Goal: Task Accomplishment & Management: Manage account settings

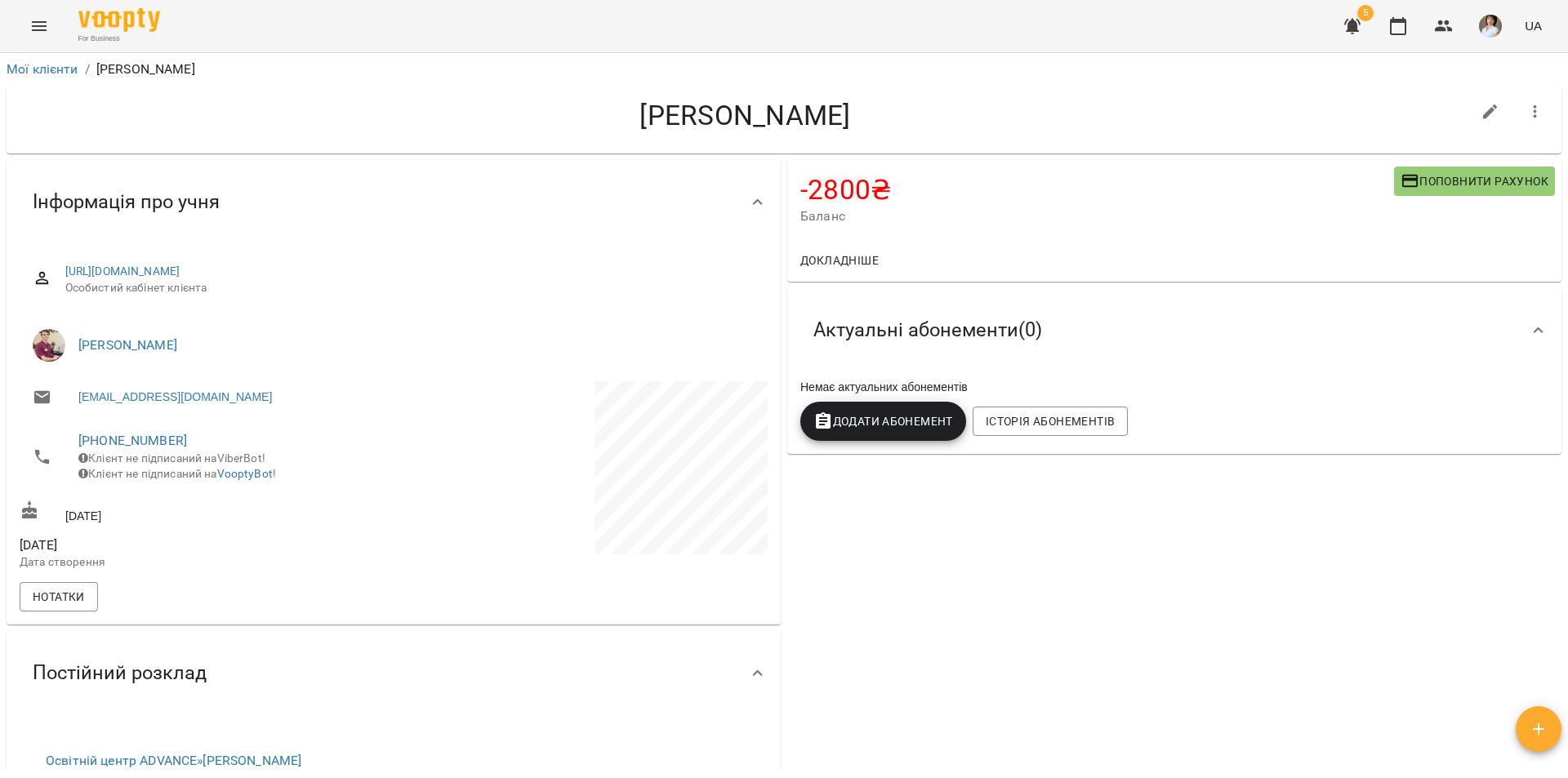
click at [37, 21] on icon "Menu" at bounding box center [39, 26] width 20 height 20
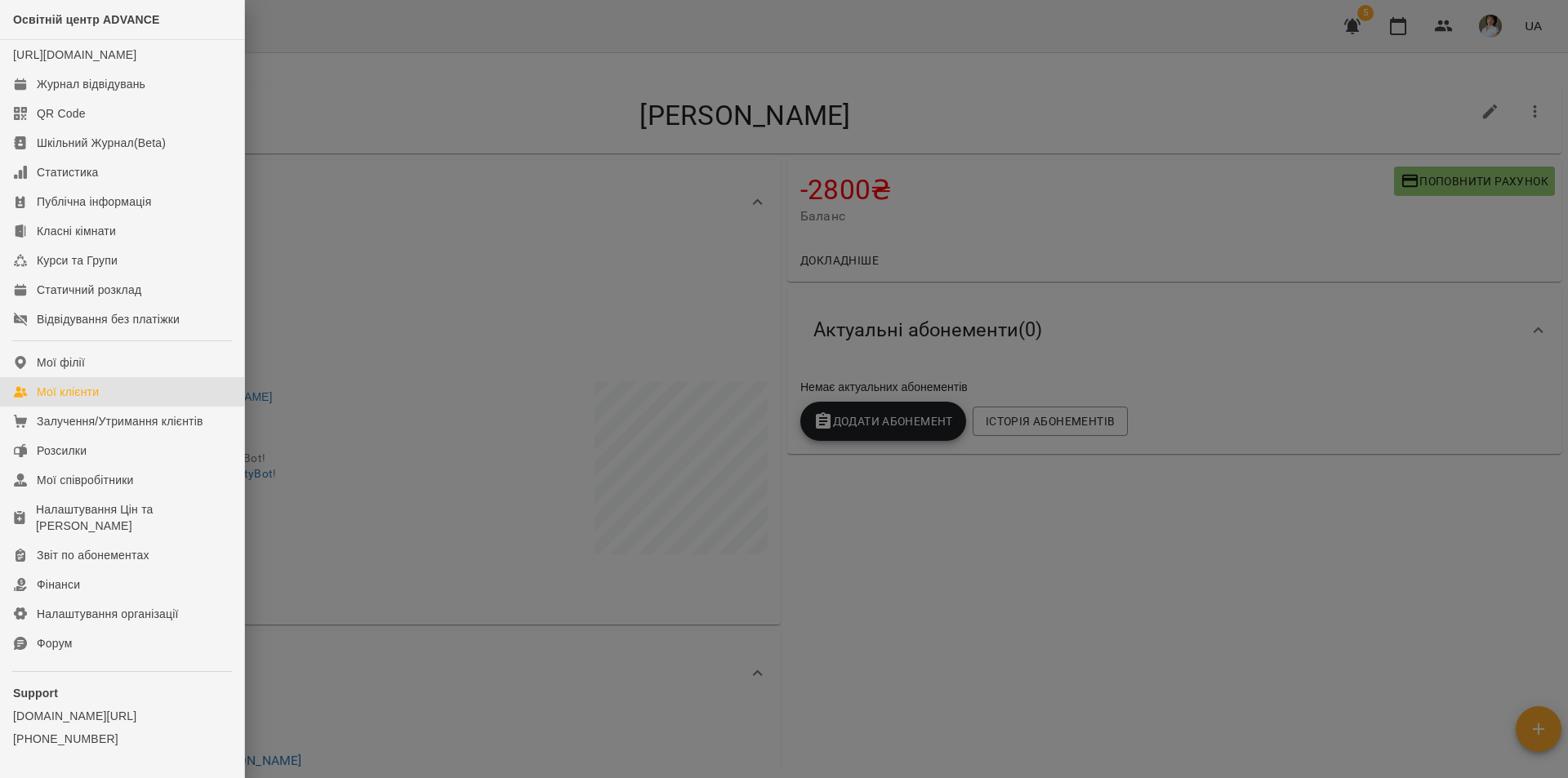
click at [73, 401] on div "Мої клієнти" at bounding box center [67, 392] width 62 height 16
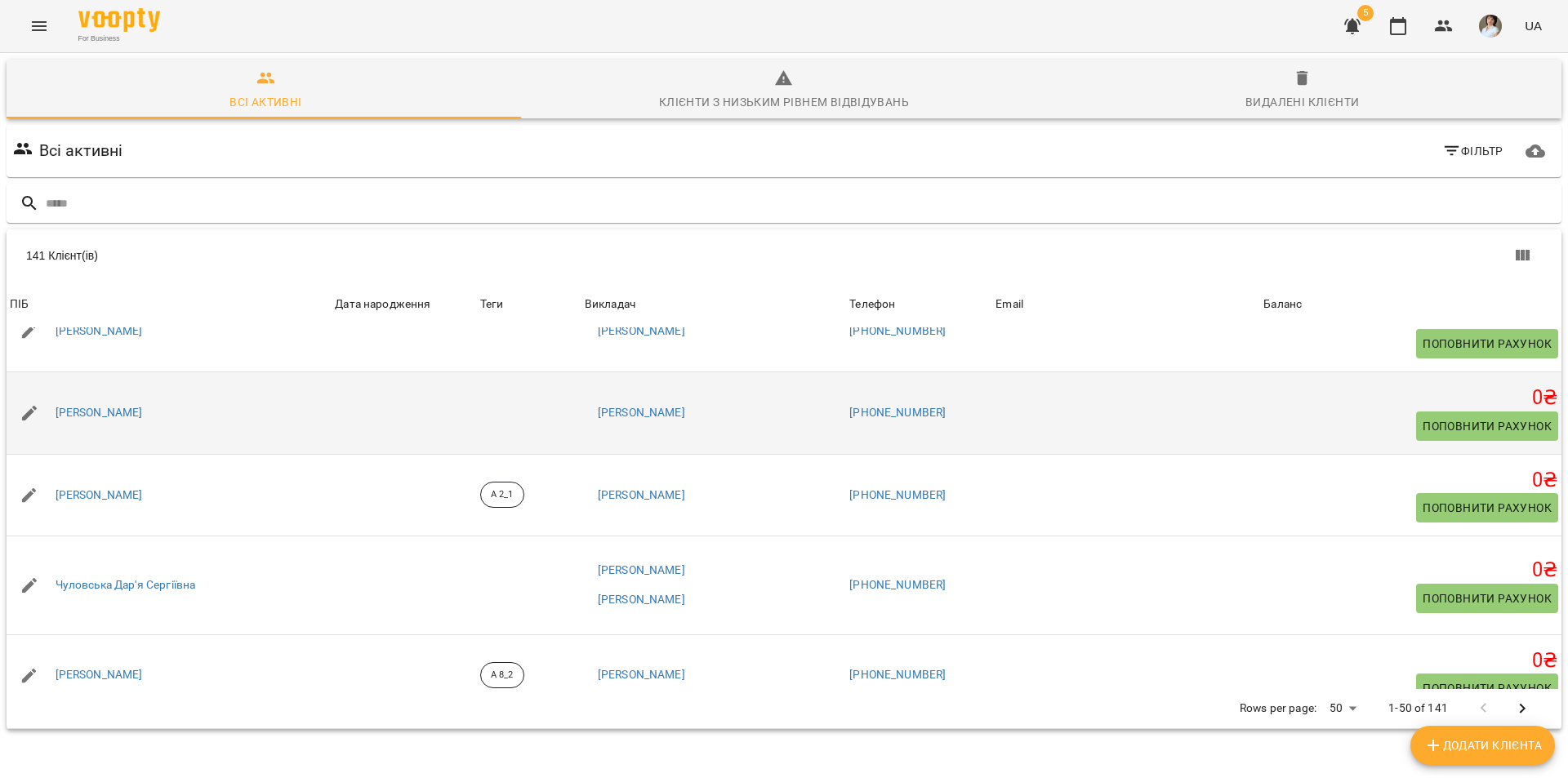
scroll to position [3104, 0]
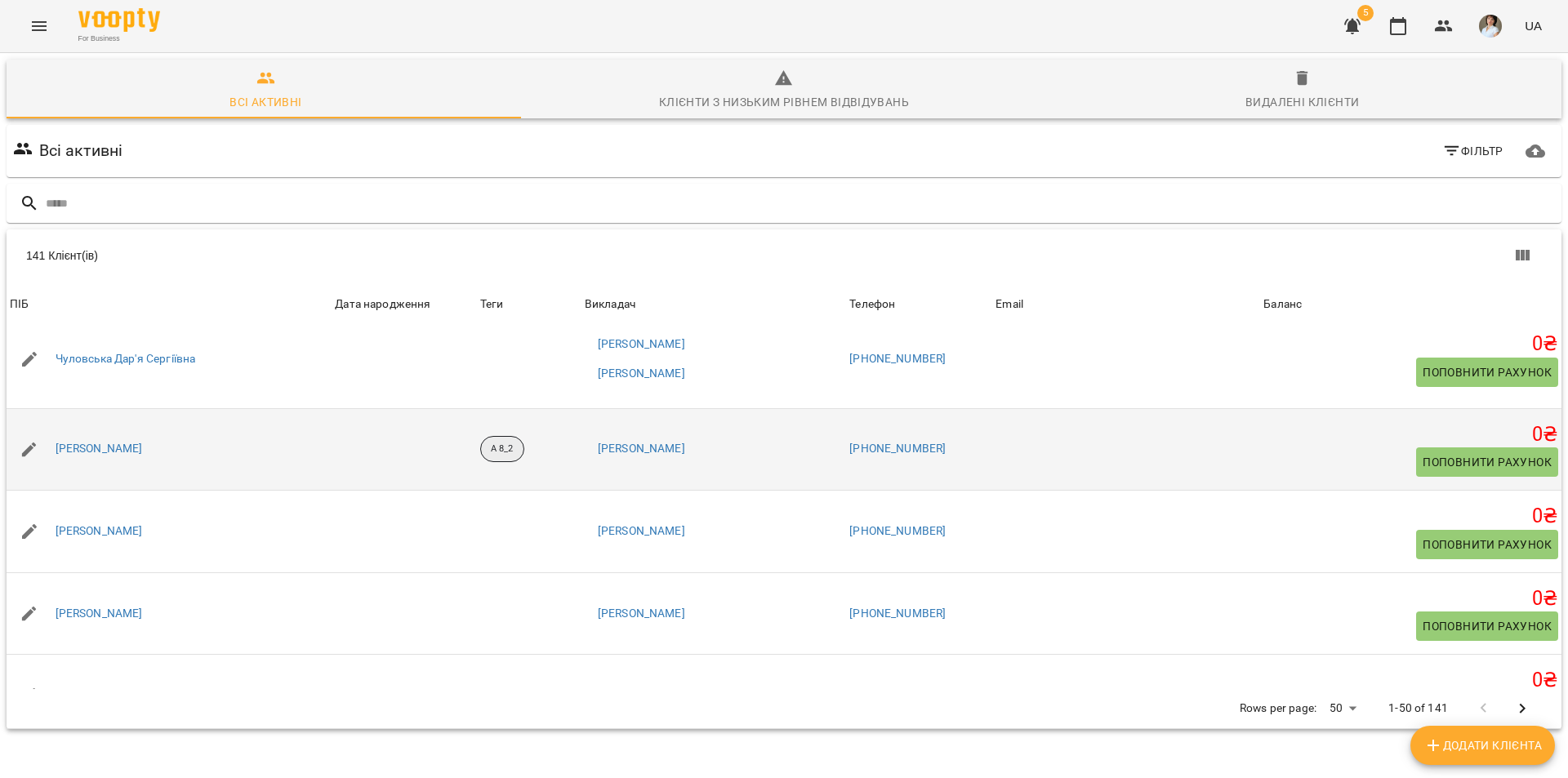
click at [514, 451] on p "А 8_2" at bounding box center [503, 449] width 23 height 14
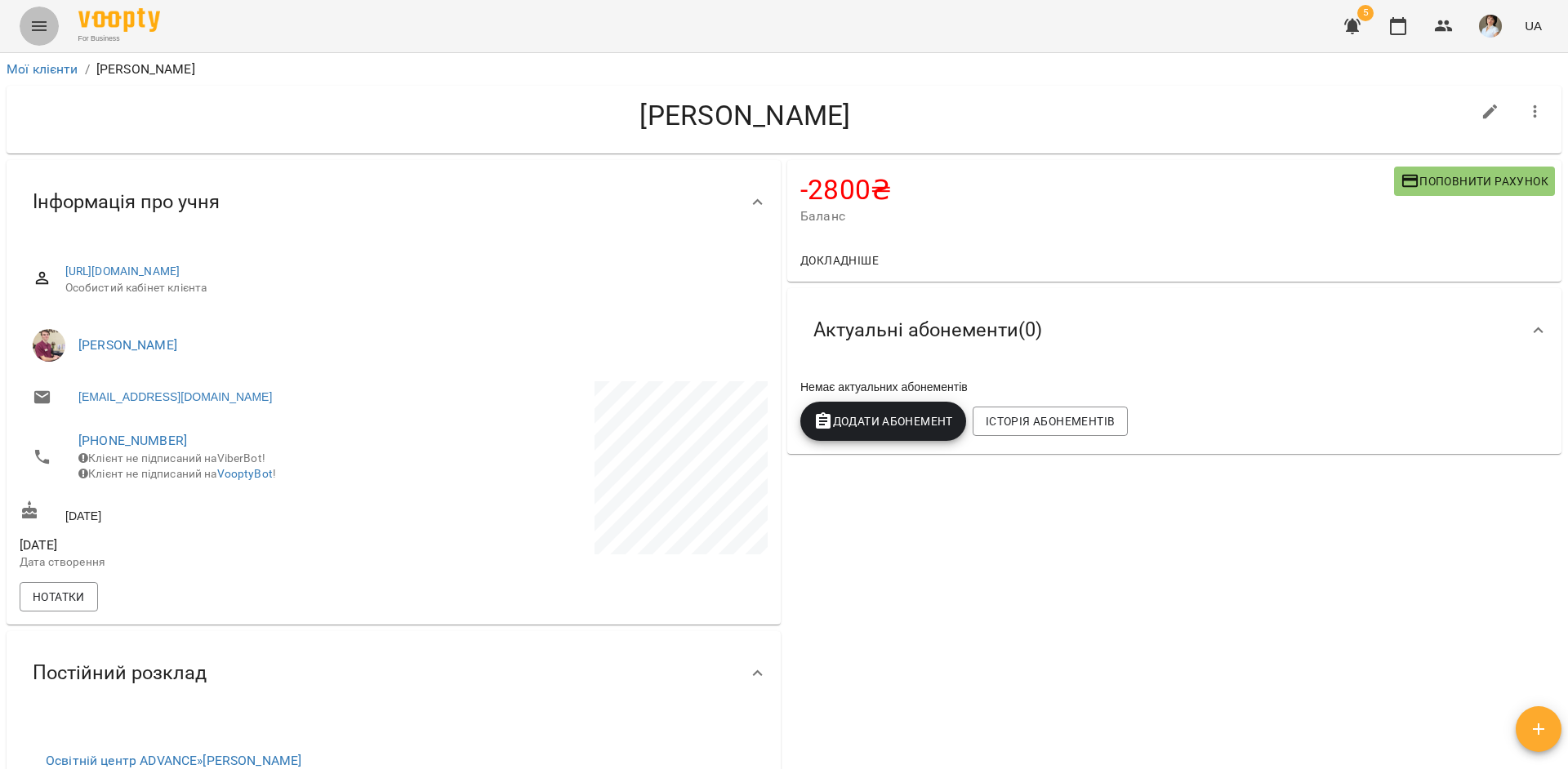
click at [45, 24] on icon "Menu" at bounding box center [39, 26] width 20 height 20
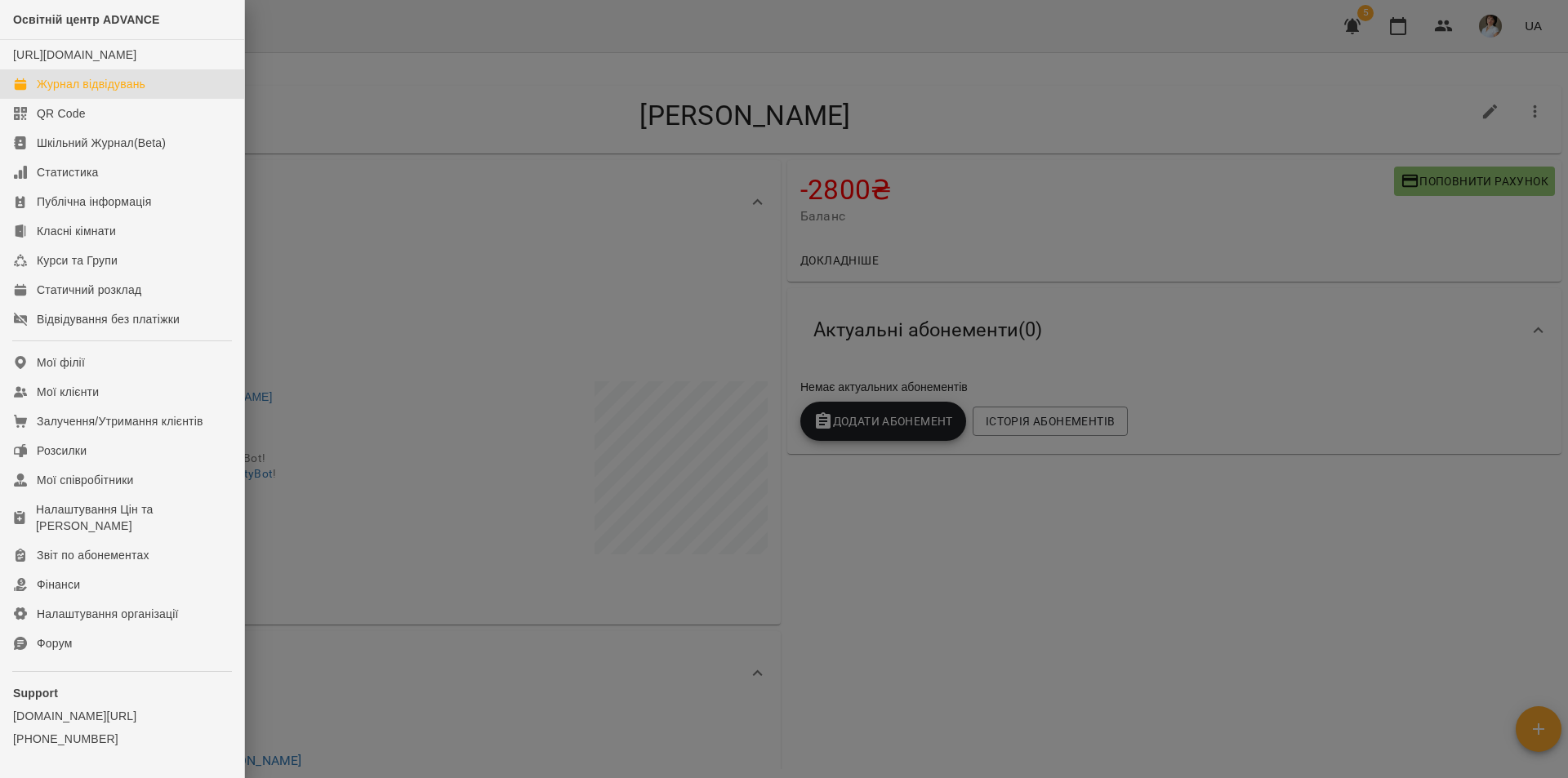
click at [90, 92] on div "Журнал відвідувань" at bounding box center [91, 84] width 108 height 16
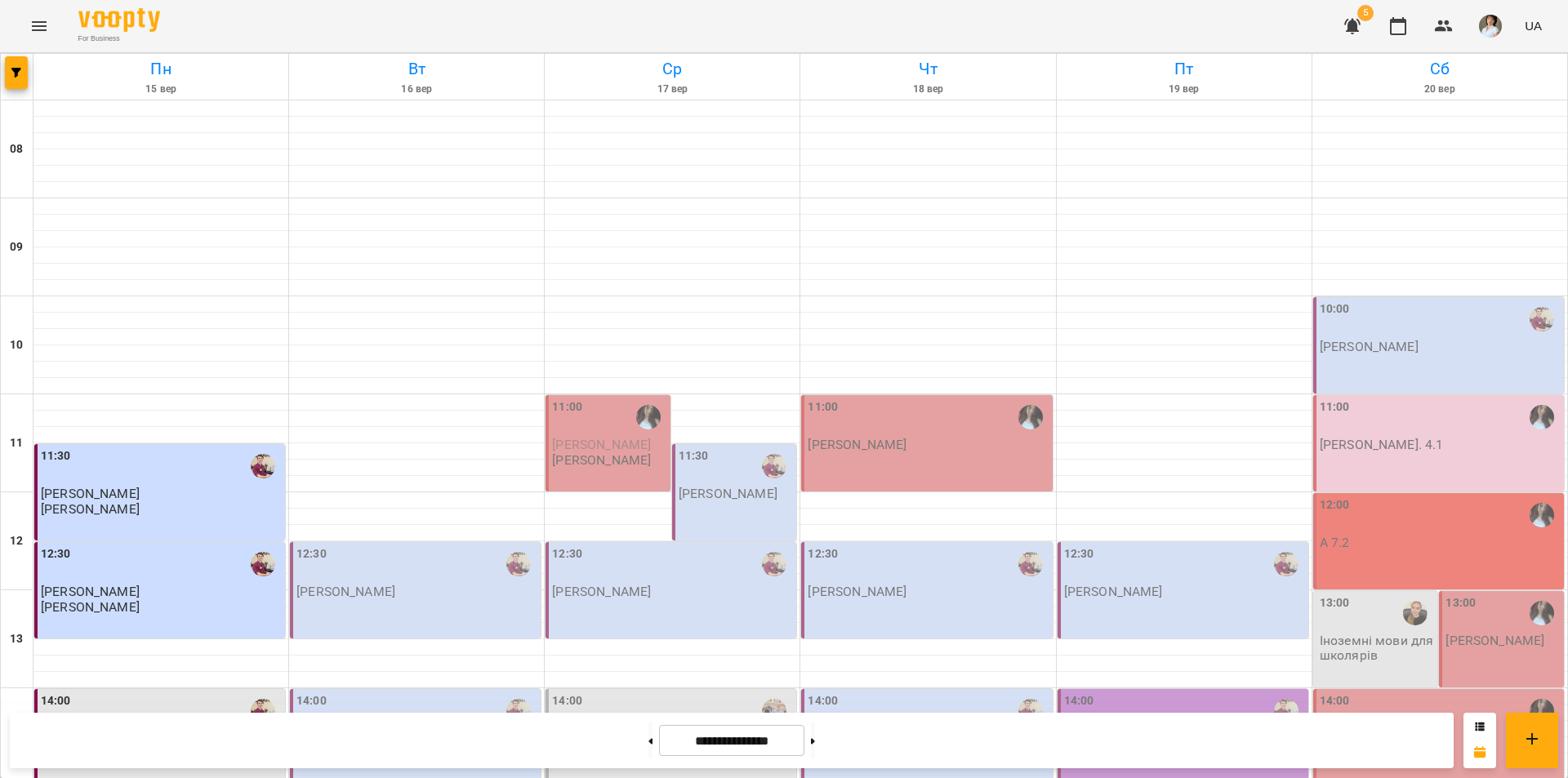
scroll to position [670, 0]
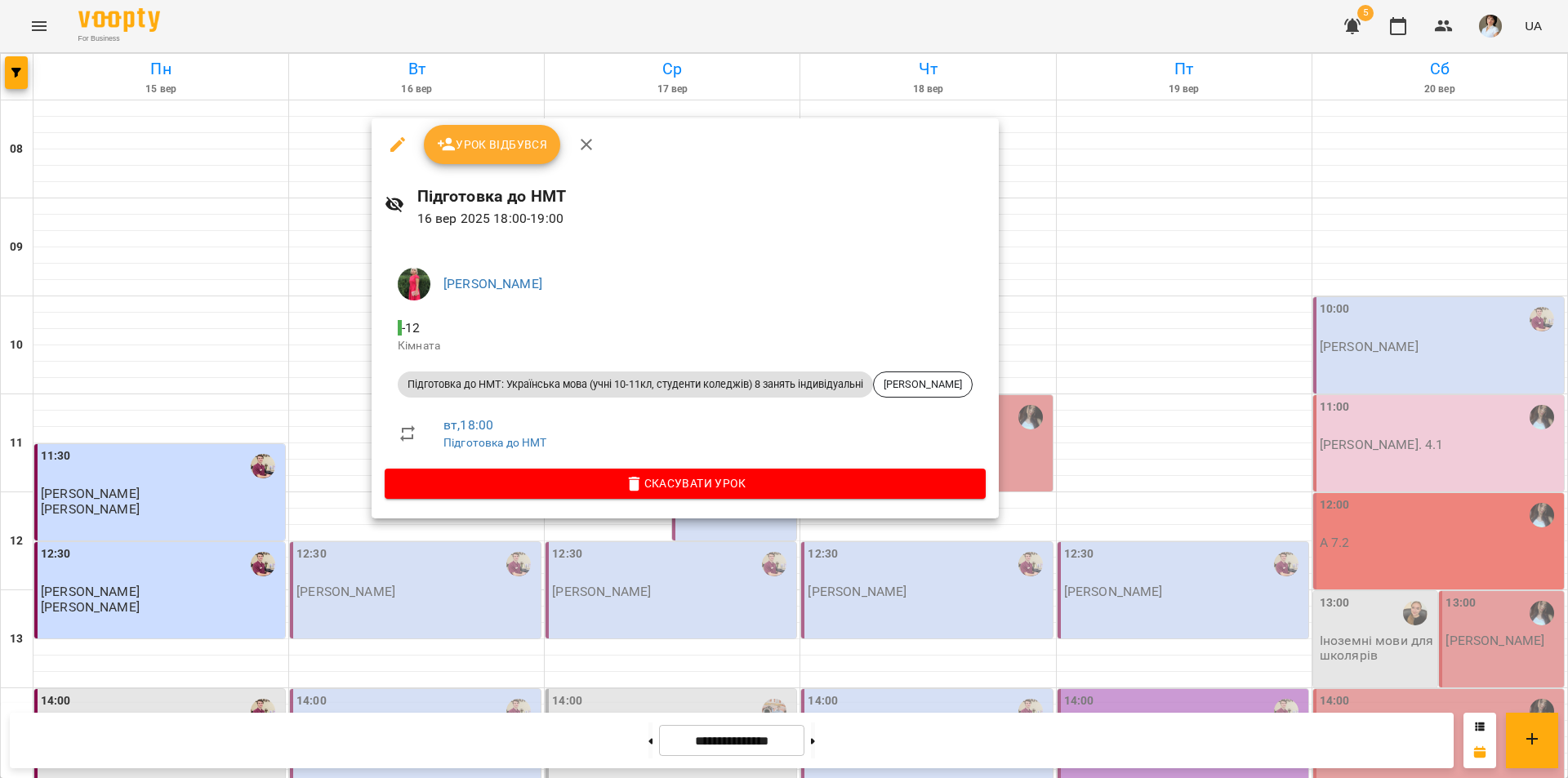
click at [438, 612] on div at bounding box center [784, 389] width 1568 height 778
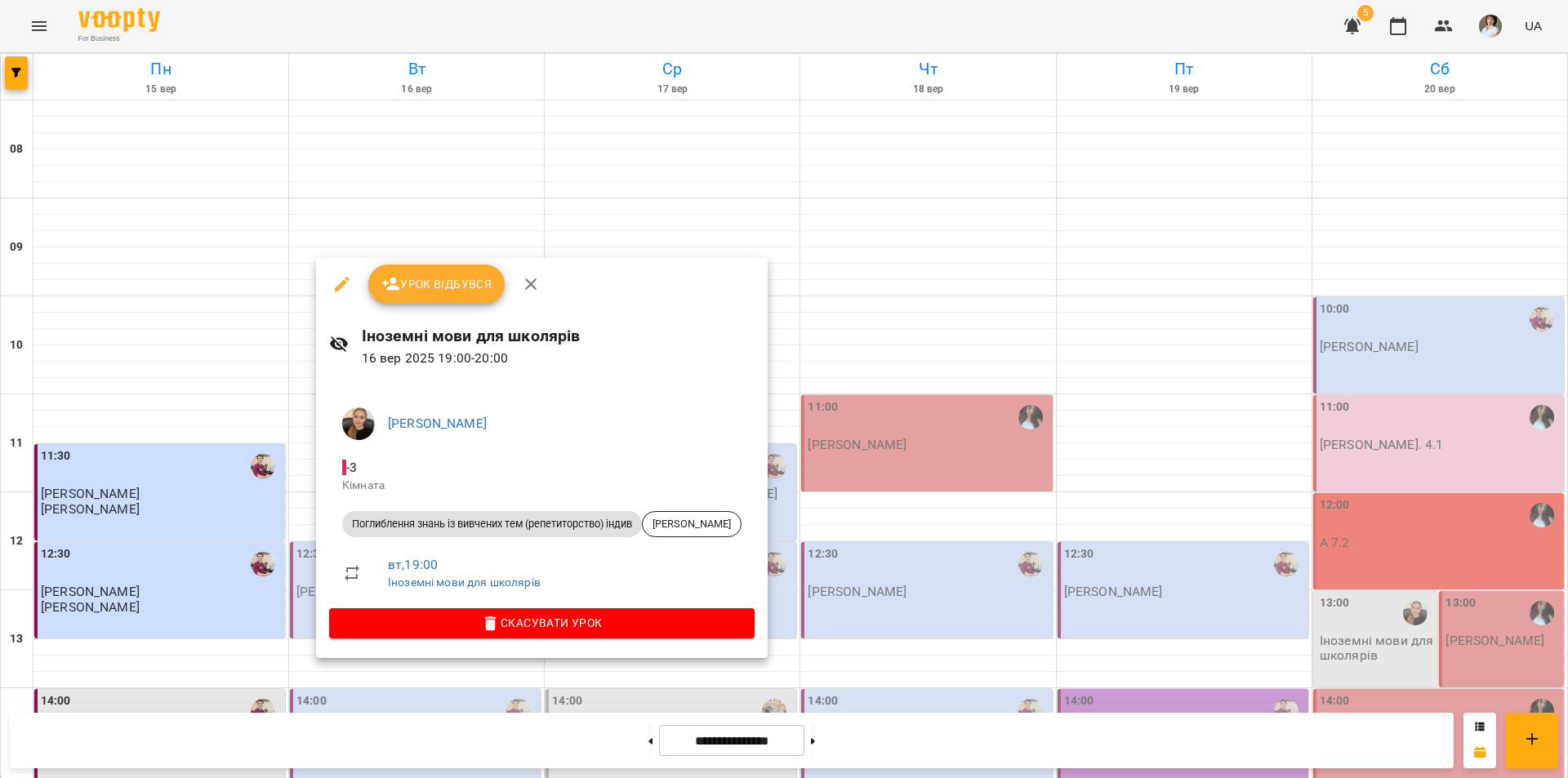
click at [246, 599] on div at bounding box center [784, 389] width 1568 height 778
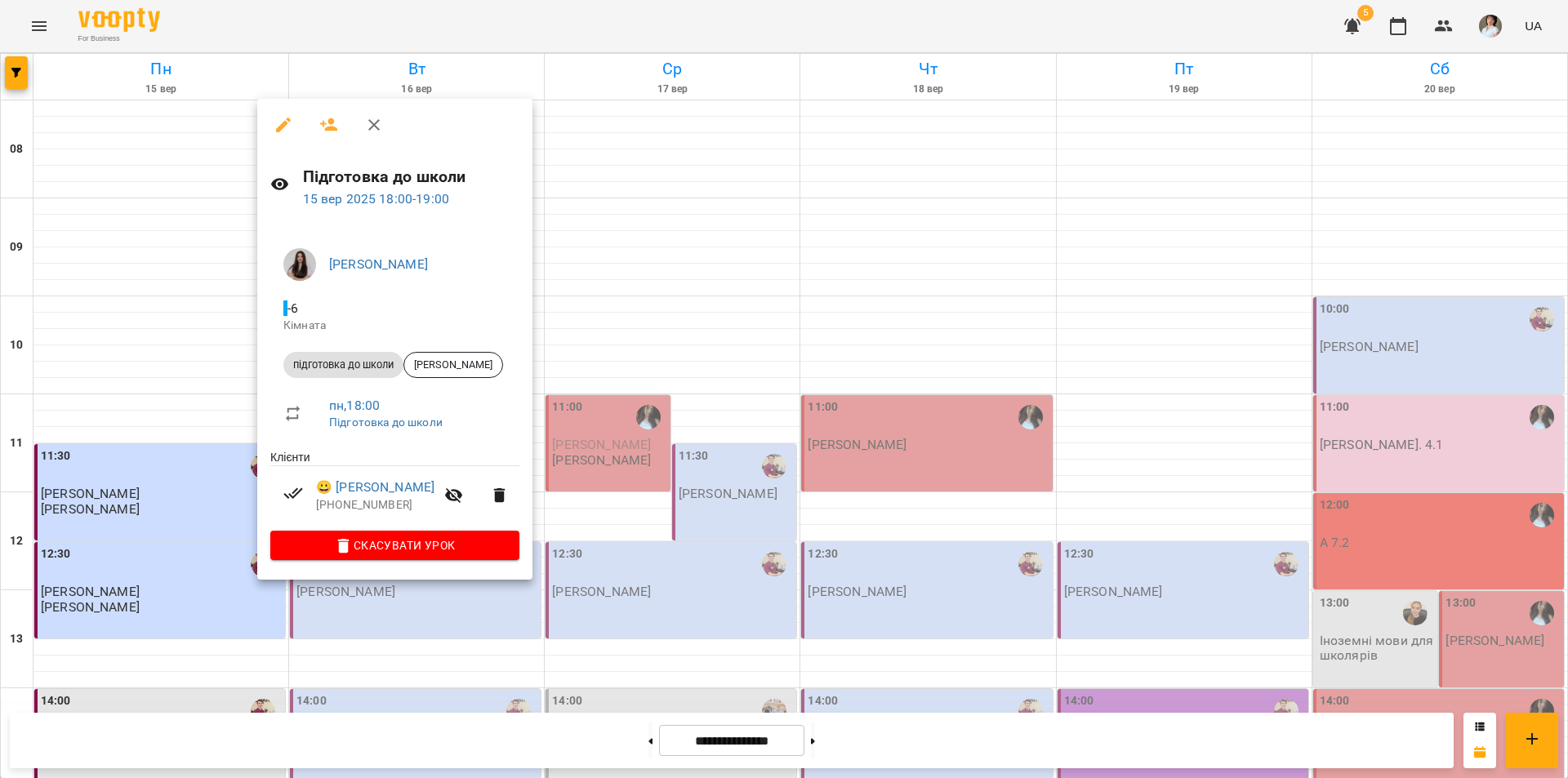
click at [198, 582] on div at bounding box center [784, 389] width 1568 height 778
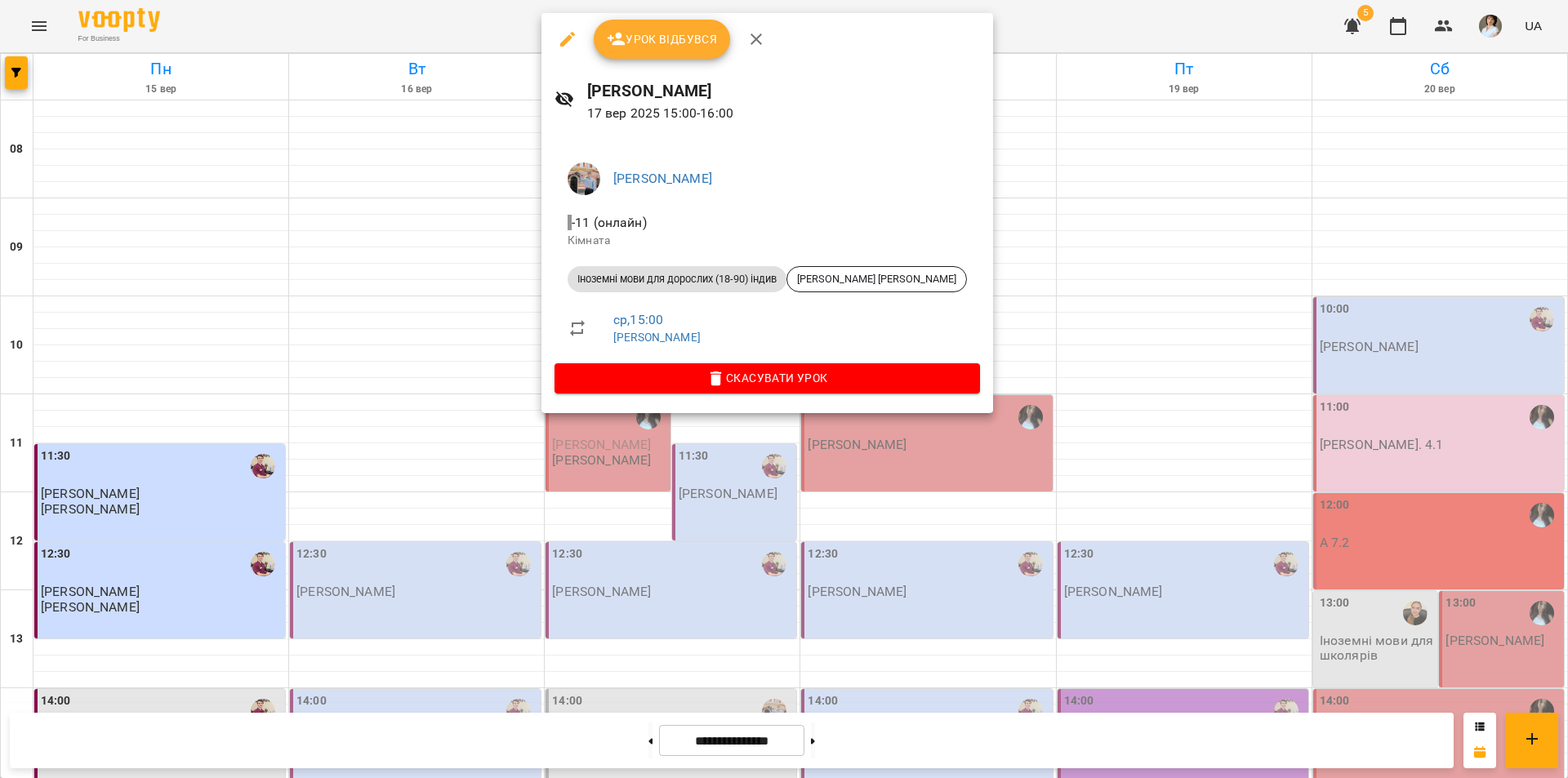
click at [154, 655] on div at bounding box center [784, 389] width 1568 height 778
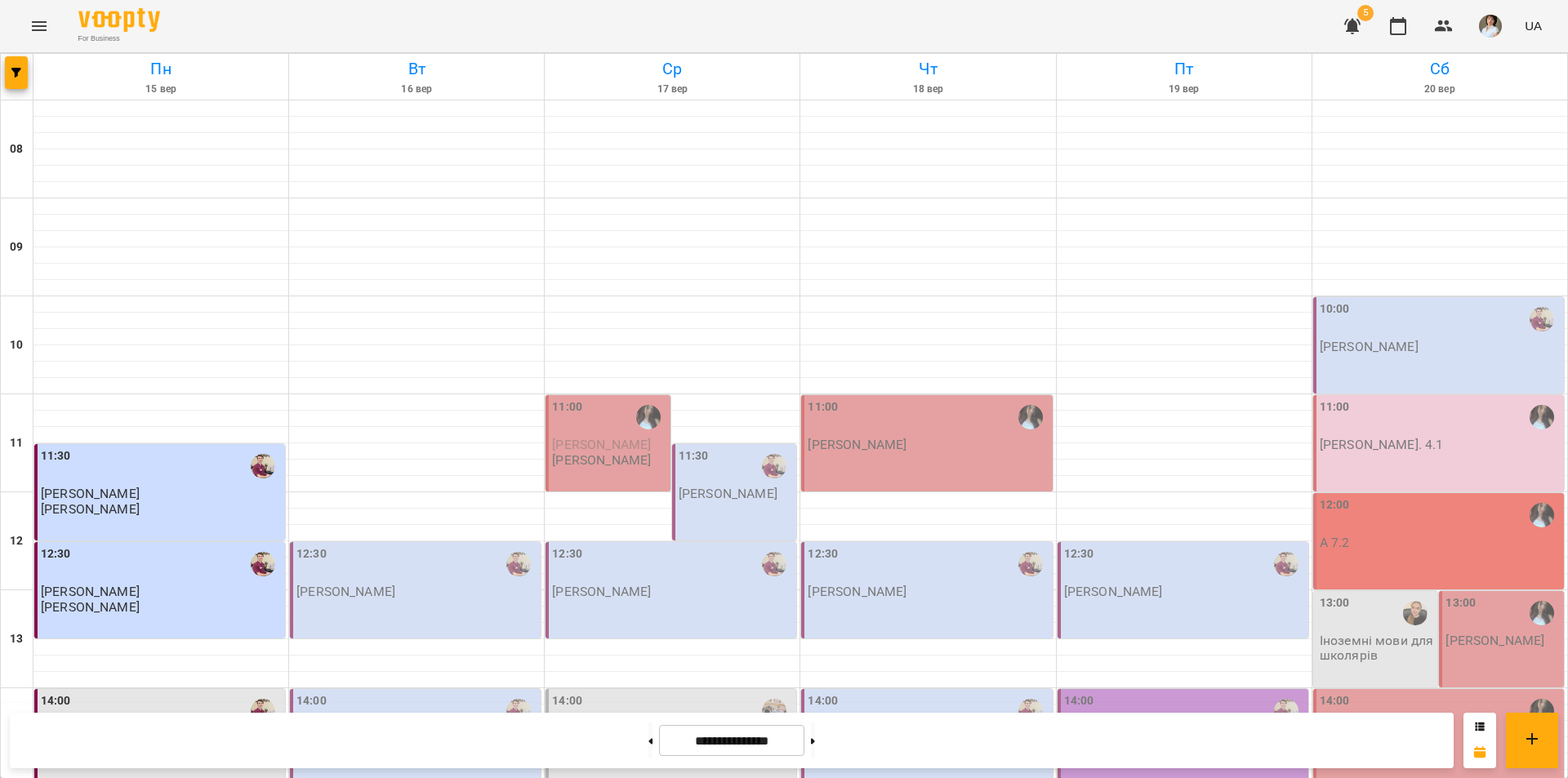
scroll to position [506, 0]
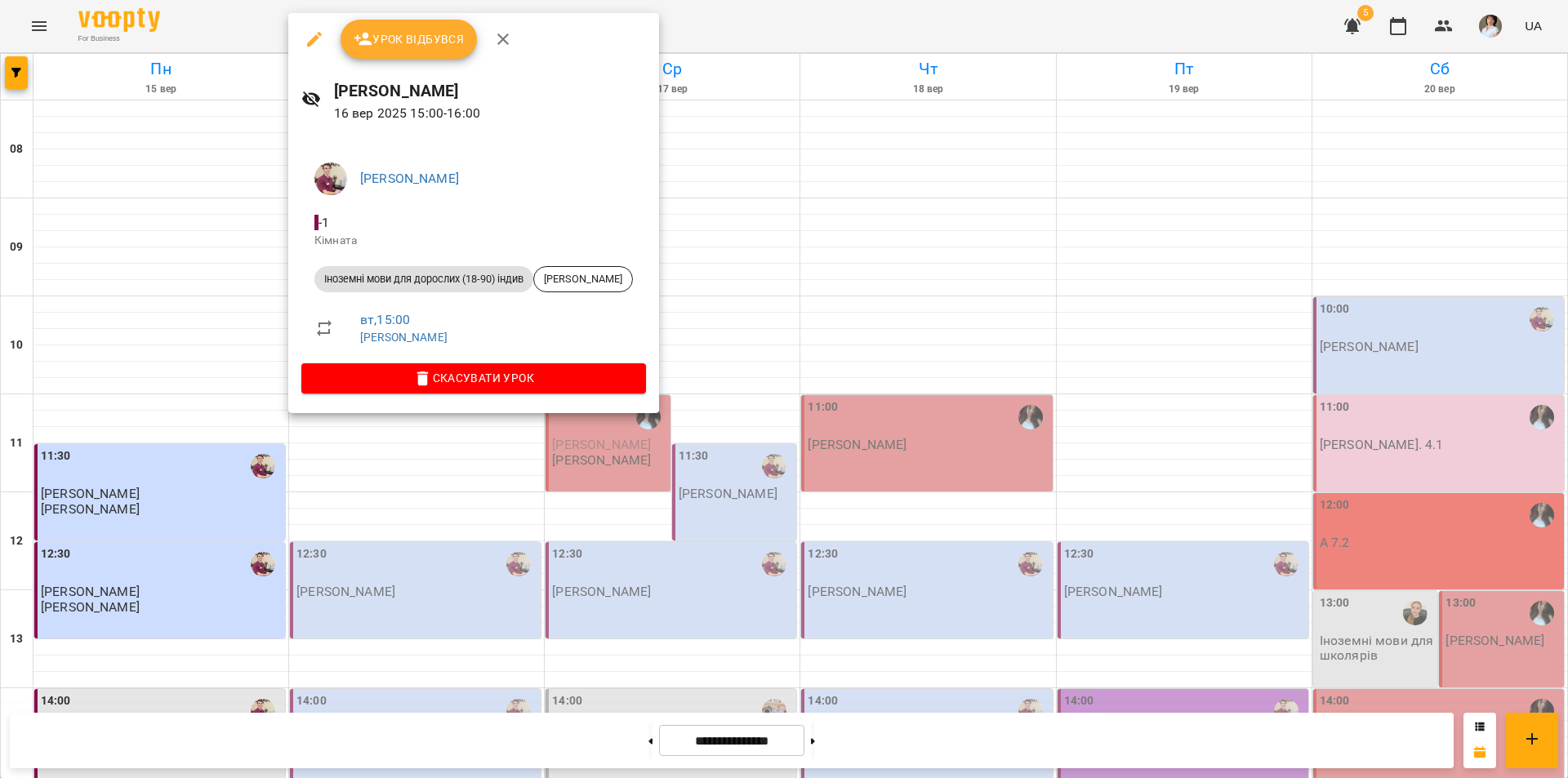
click at [205, 740] on div at bounding box center [784, 389] width 1568 height 778
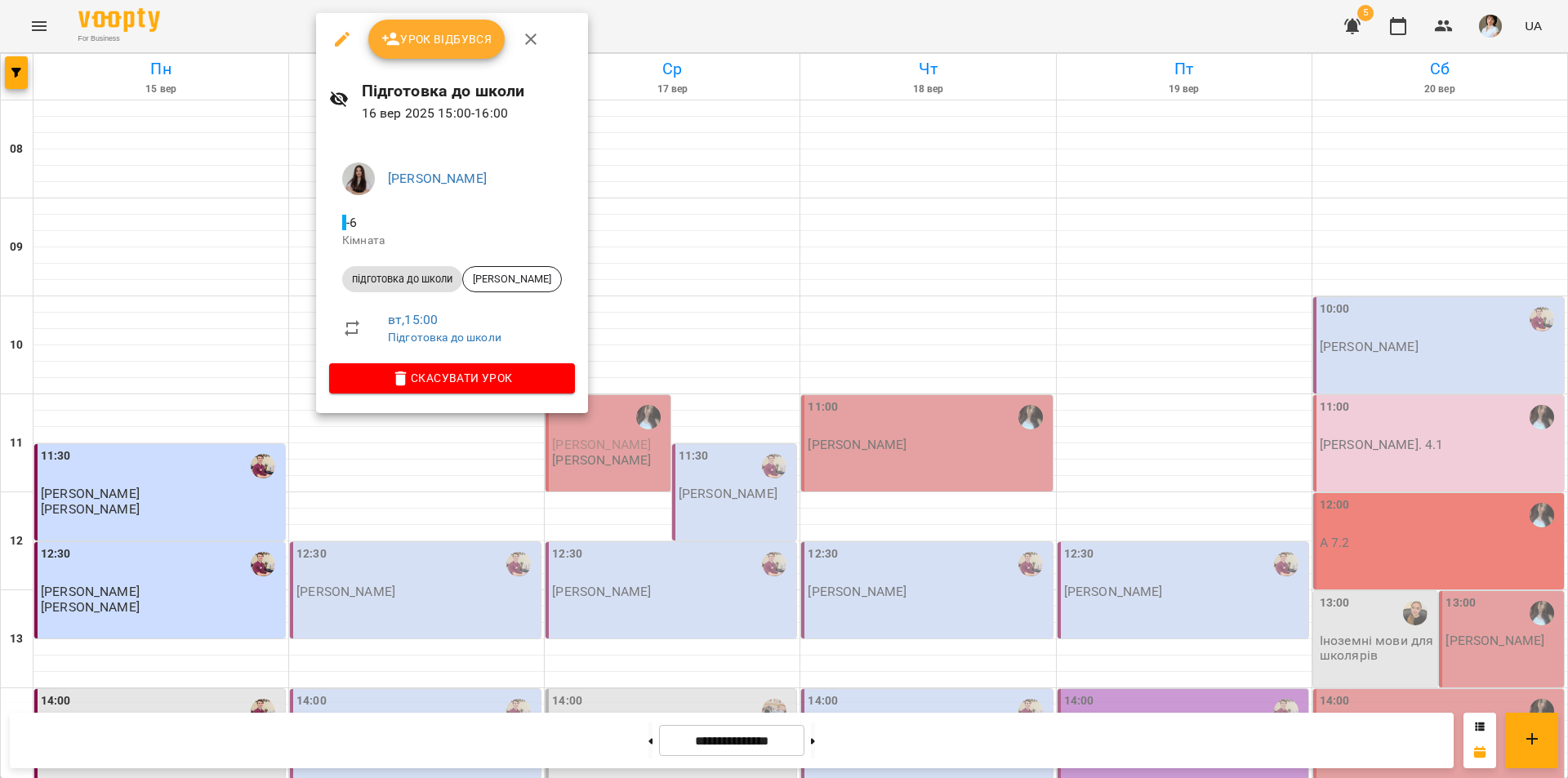
click at [218, 715] on div at bounding box center [784, 389] width 1568 height 778
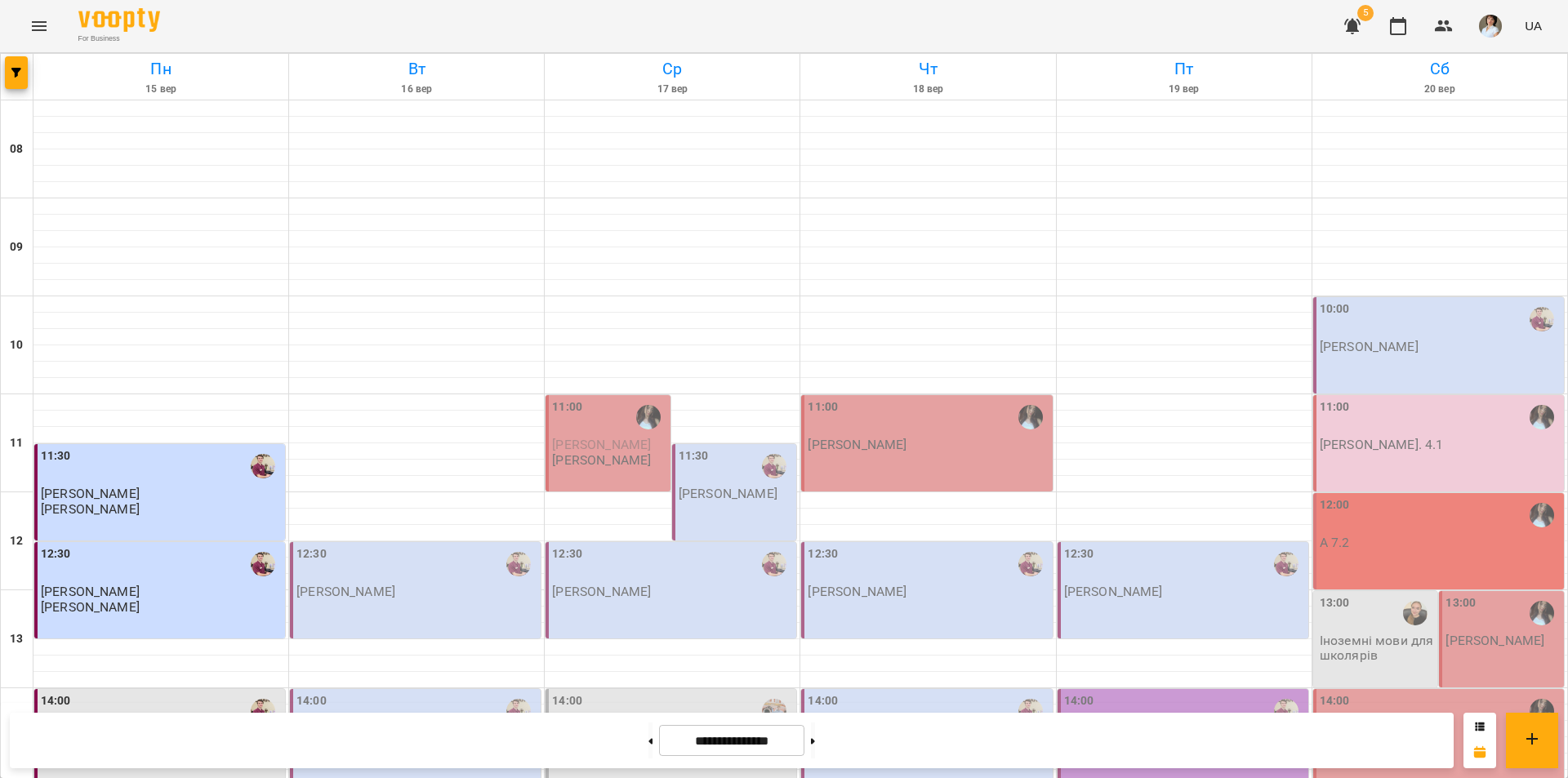
scroll to position [670, 0]
click at [648, 741] on button at bounding box center [650, 741] width 4 height 36
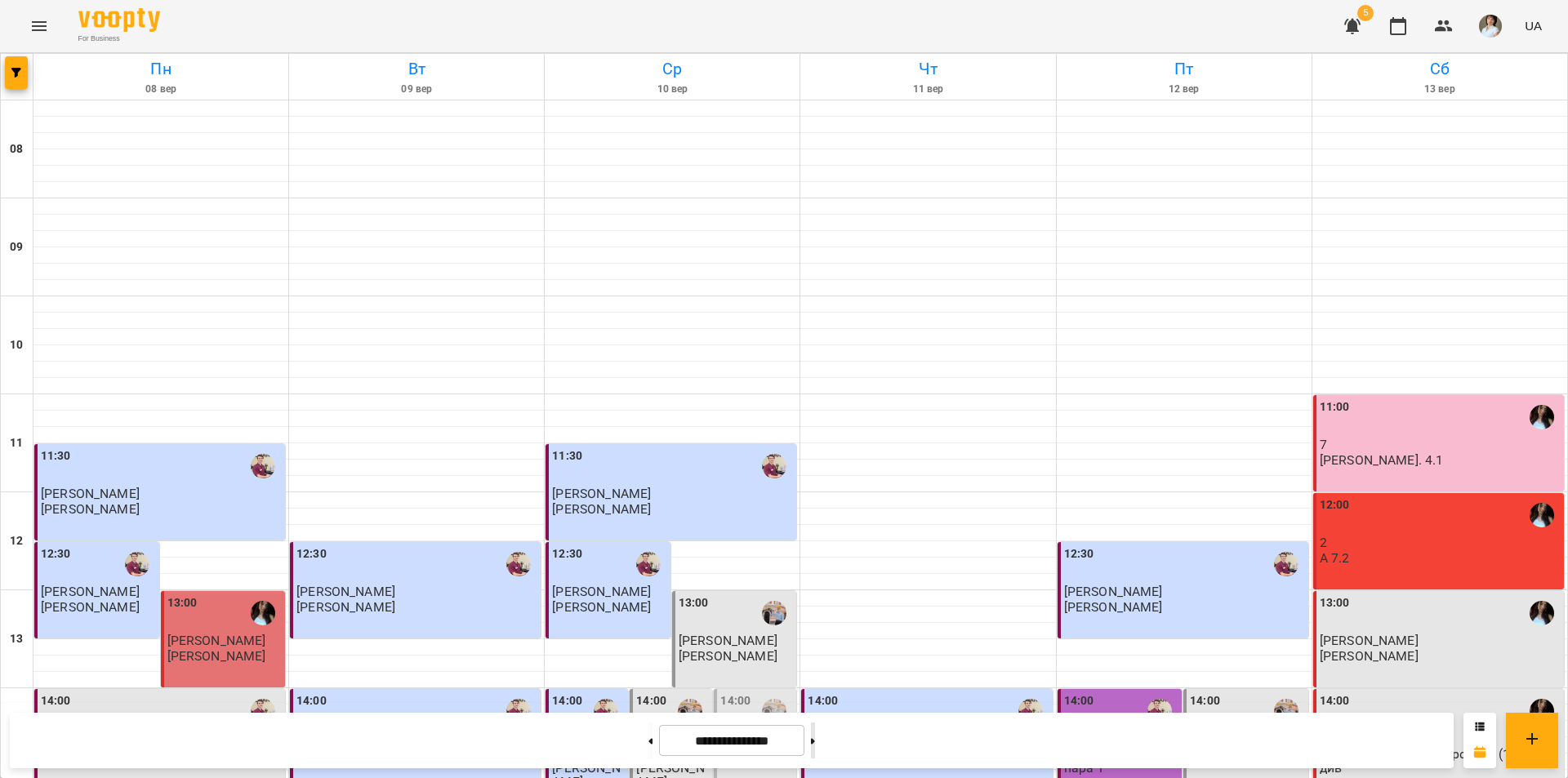
click at [815, 744] on icon at bounding box center [812, 741] width 4 height 5
type input "**********"
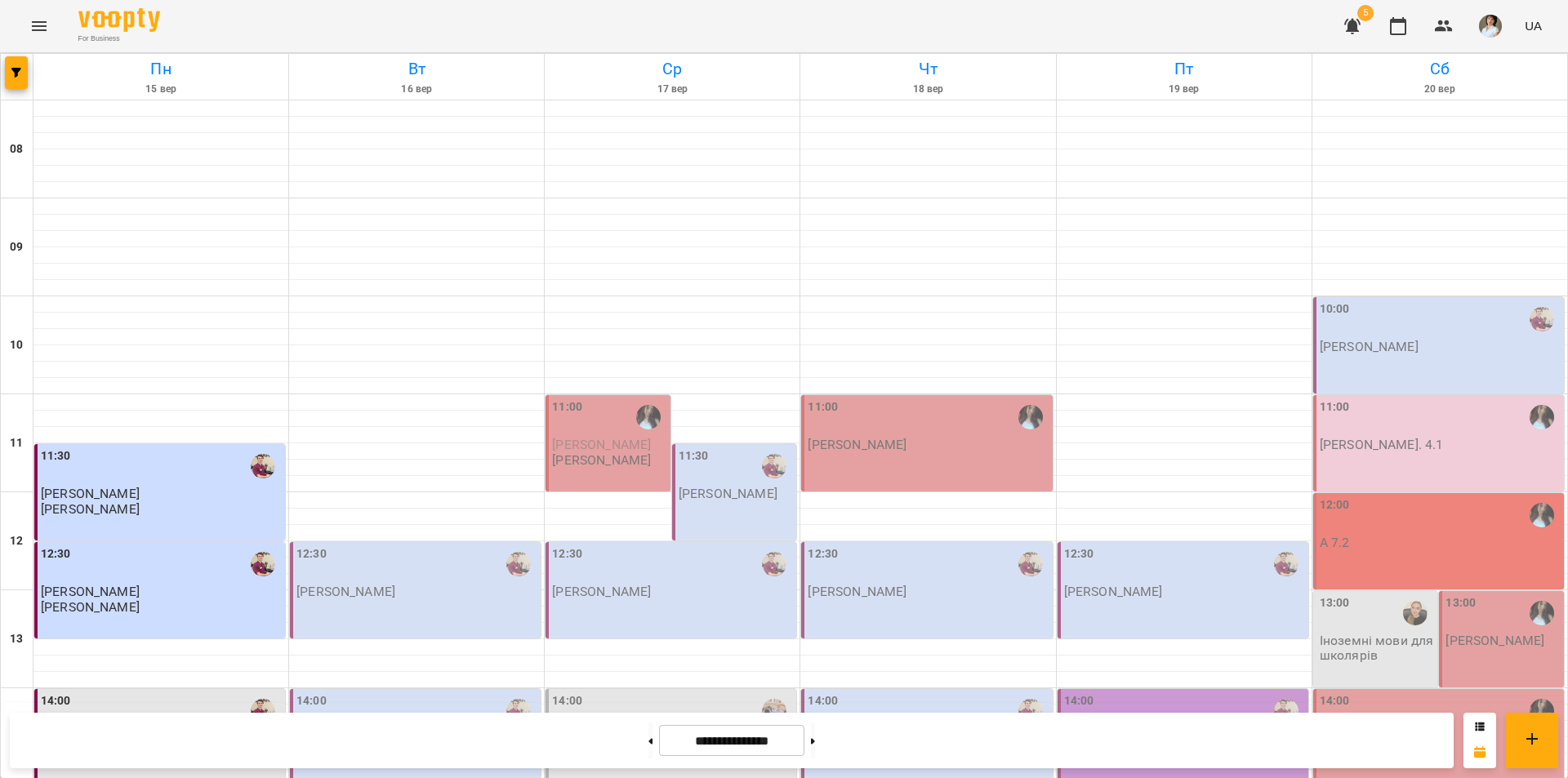
scroll to position [0, 0]
